Goal: Transaction & Acquisition: Purchase product/service

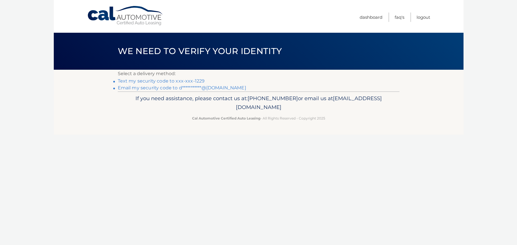
click at [158, 80] on link "Text my security code to xxx-xxx-1229" at bounding box center [161, 80] width 87 height 5
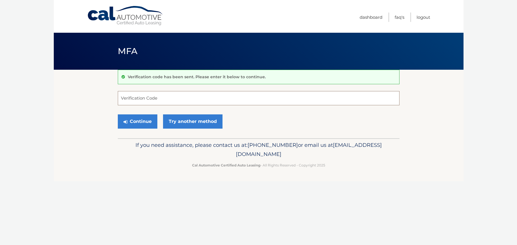
click at [172, 100] on input "Verification Code" at bounding box center [259, 98] width 282 height 14
type input "677160"
click at [133, 120] on button "Continue" at bounding box center [138, 121] width 40 height 14
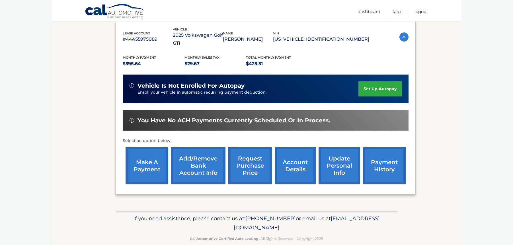
scroll to position [100, 0]
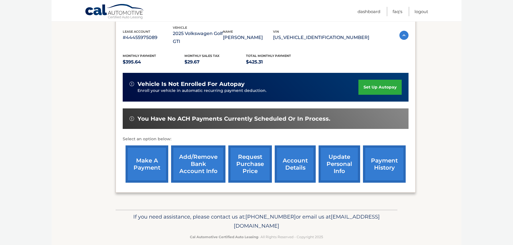
click at [144, 158] on link "make a payment" at bounding box center [147, 163] width 43 height 37
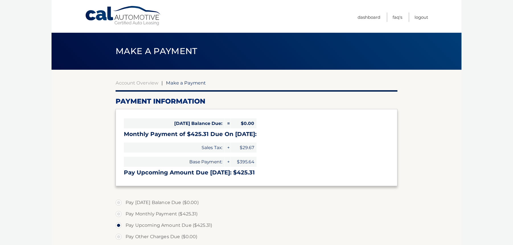
select select "ZDdmOGVmOWUtMzczYi00MTMyLThjMmEtODI4ODdjMzA5MzE0"
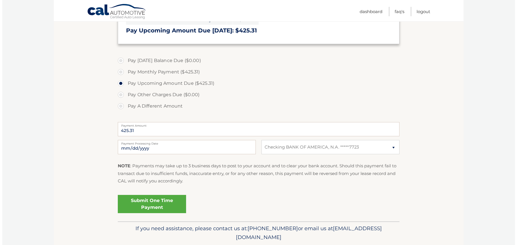
scroll to position [142, 0]
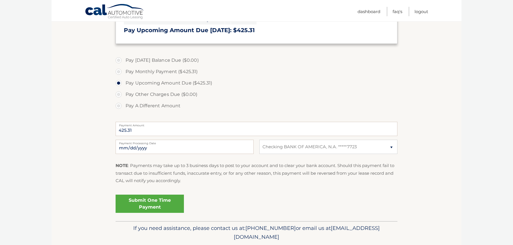
click at [149, 203] on link "Submit One Time Payment" at bounding box center [150, 204] width 68 height 18
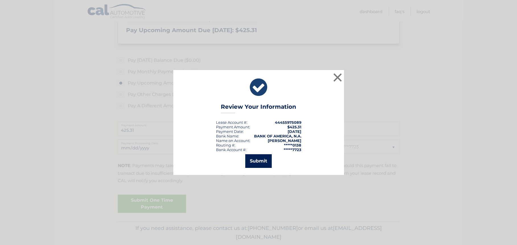
click at [254, 155] on button "Submit" at bounding box center [258, 161] width 26 height 14
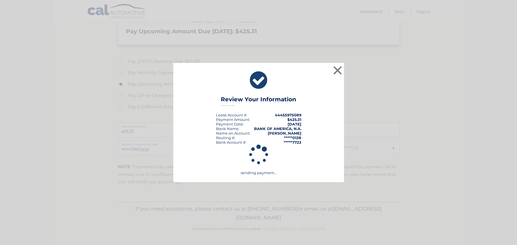
scroll to position [141, 0]
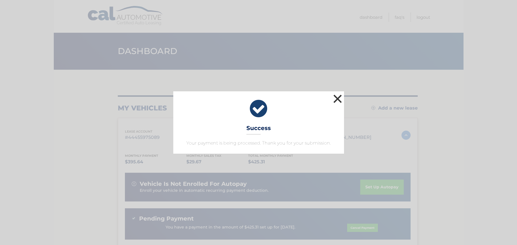
click at [332, 95] on button "×" at bounding box center [337, 98] width 11 height 11
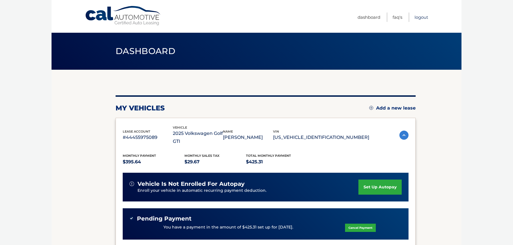
click at [421, 15] on link "Logout" at bounding box center [421, 17] width 14 height 9
